Goal: Find specific page/section: Find specific page/section

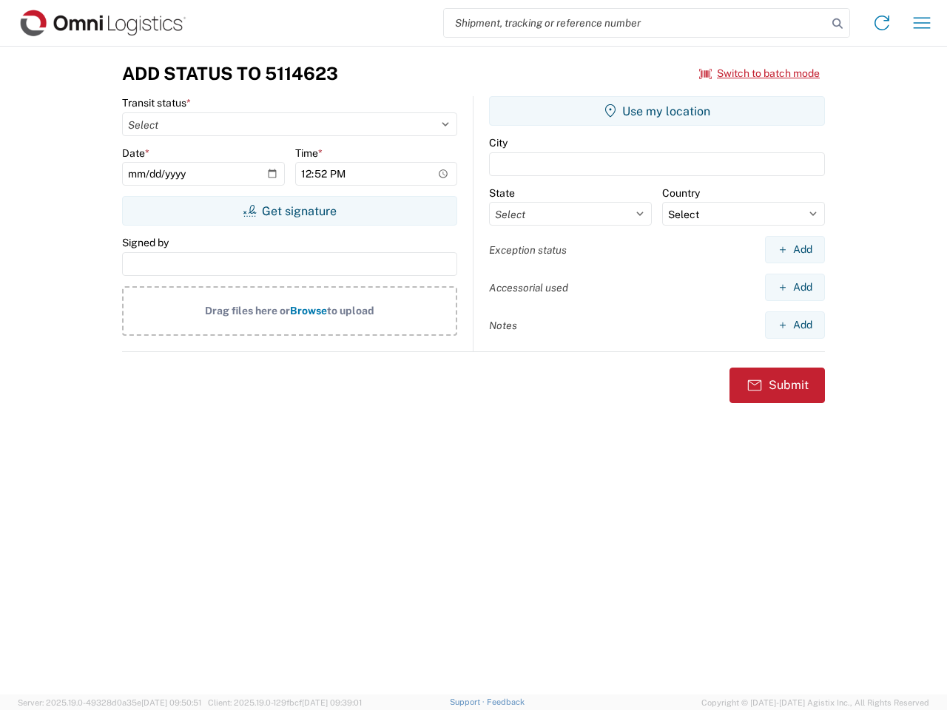
click at [635, 23] on input "search" at bounding box center [635, 23] width 383 height 28
click at [837, 24] on icon at bounding box center [837, 23] width 21 height 21
click at [882, 23] on icon at bounding box center [882, 23] width 24 height 24
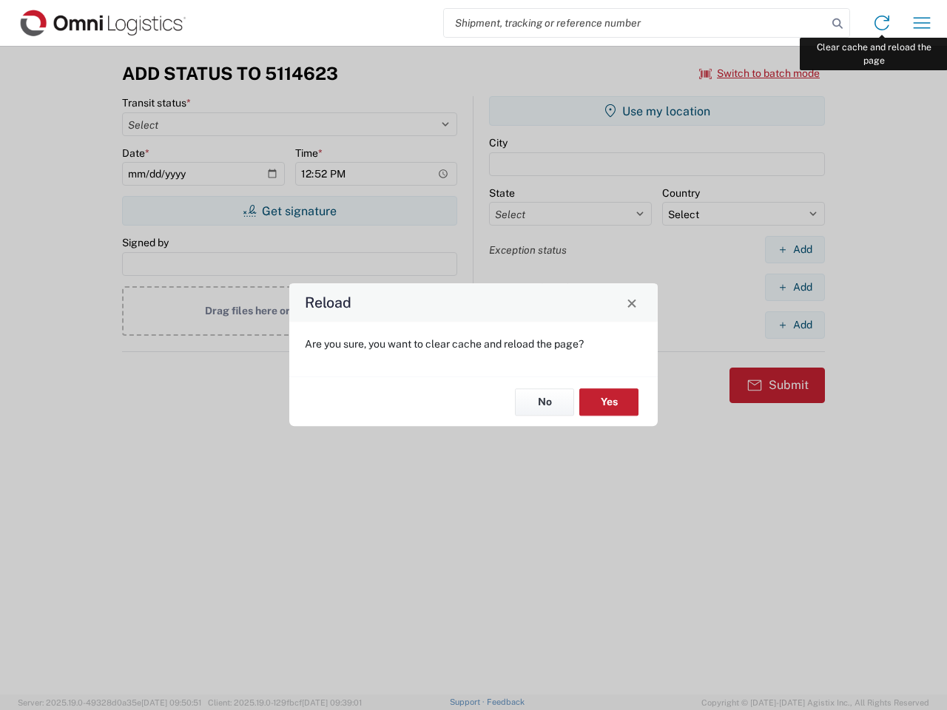
click at [922, 23] on div "Reload Are you sure, you want to clear cache and reload the page? No Yes" at bounding box center [473, 355] width 947 height 710
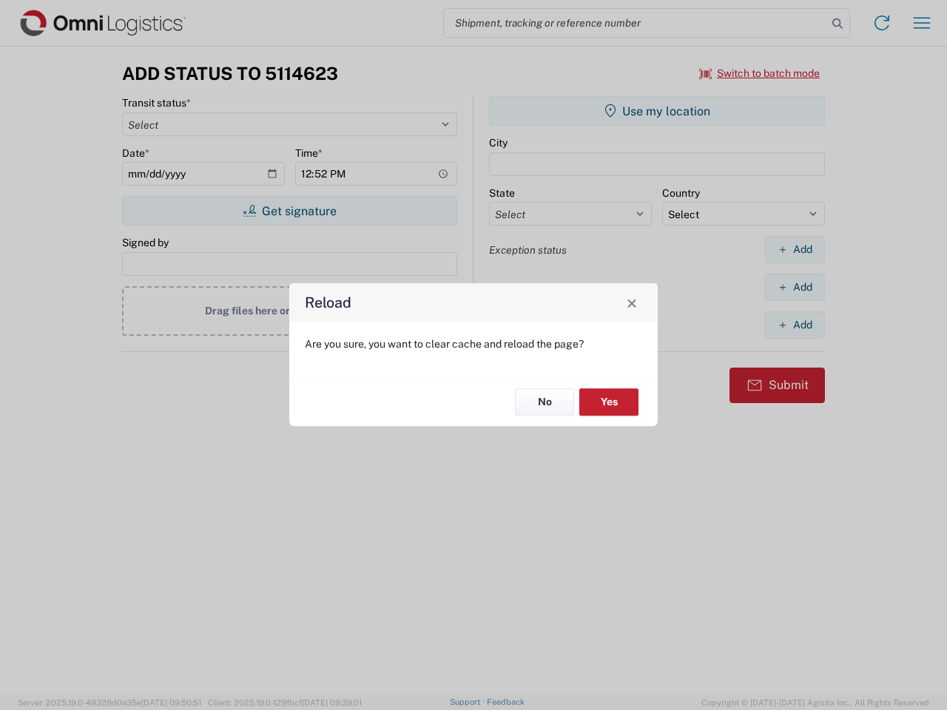
click at [760, 73] on div "Reload Are you sure, you want to clear cache and reload the page? No Yes" at bounding box center [473, 355] width 947 height 710
click at [289, 211] on div "Reload Are you sure, you want to clear cache and reload the page? No Yes" at bounding box center [473, 355] width 947 height 710
click at [657, 111] on div "Reload Are you sure, you want to clear cache and reload the page? No Yes" at bounding box center [473, 355] width 947 height 710
click at [795, 249] on div "Reload Are you sure, you want to clear cache and reload the page? No Yes" at bounding box center [473, 355] width 947 height 710
click at [795, 287] on div "Reload Are you sure, you want to clear cache and reload the page? No Yes" at bounding box center [473, 355] width 947 height 710
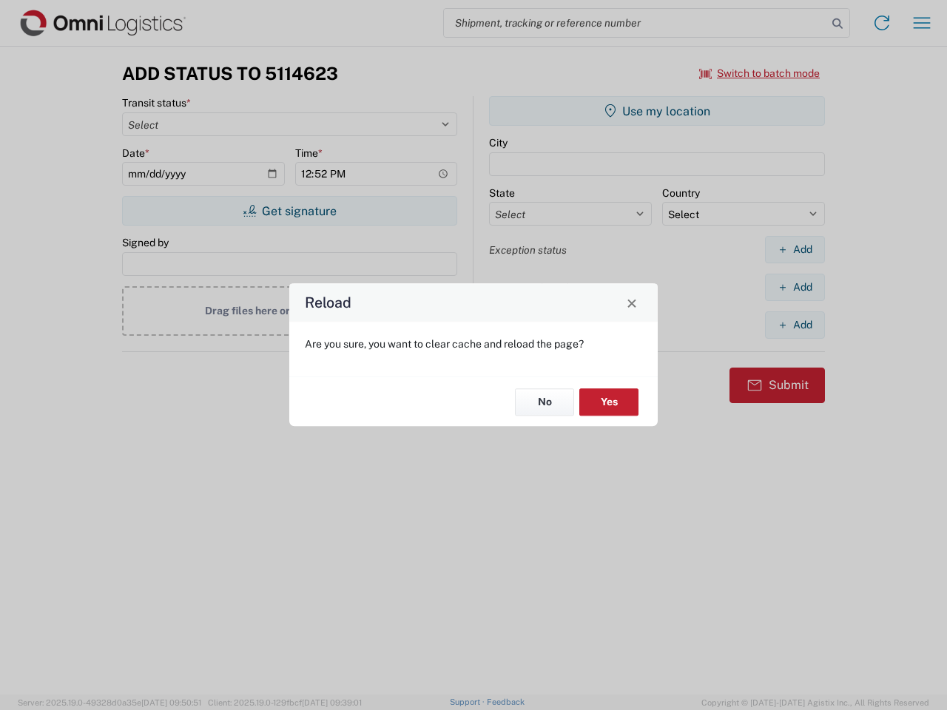
click at [795, 325] on div "Reload Are you sure, you want to clear cache and reload the page? No Yes" at bounding box center [473, 355] width 947 height 710
